Goal: Download file/media

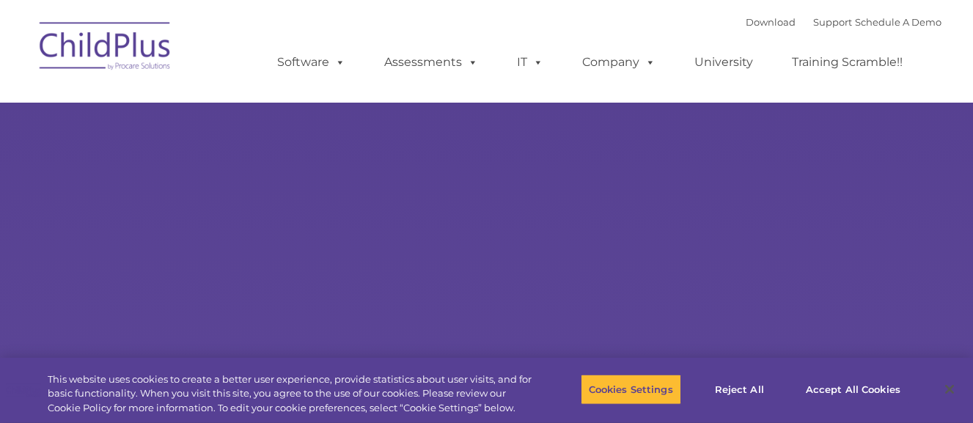
select select "MEDIUM"
click at [862, 385] on button "Accept All Cookies" at bounding box center [853, 389] width 111 height 31
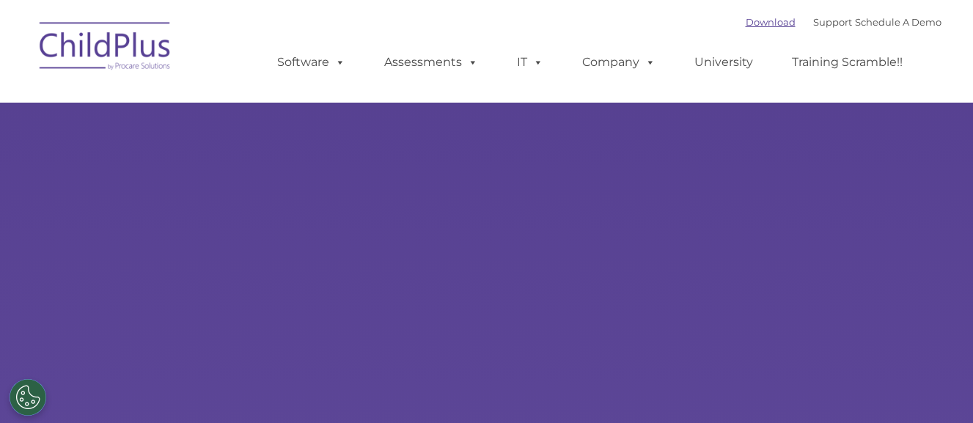
click at [746, 18] on link "Download" at bounding box center [771, 22] width 50 height 12
